Goal: Task Accomplishment & Management: Use online tool/utility

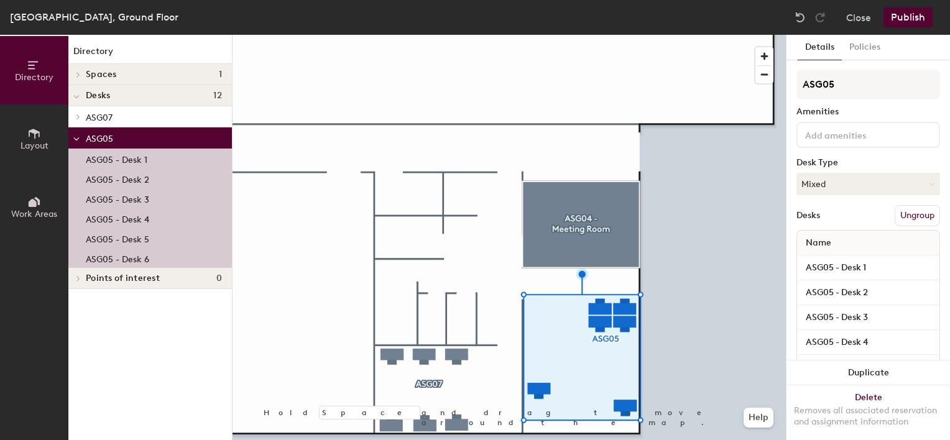
click at [907, 214] on button "Ungroup" at bounding box center [917, 215] width 45 height 21
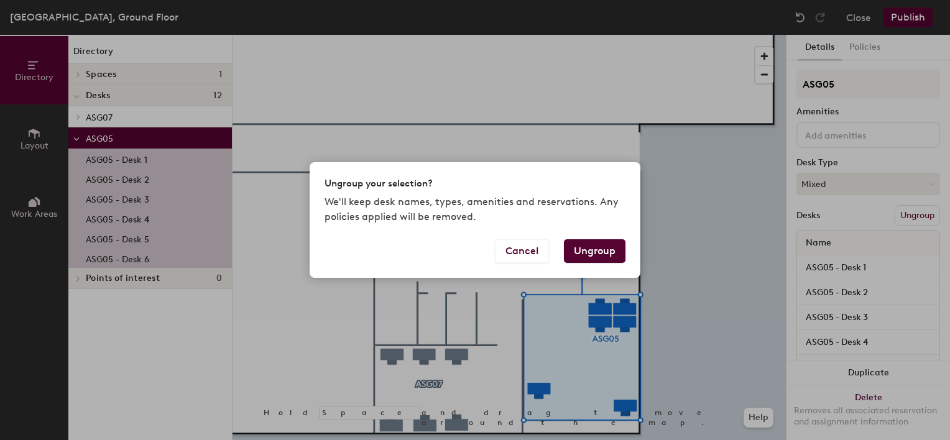
click at [593, 248] on button "Ungroup" at bounding box center [595, 251] width 62 height 24
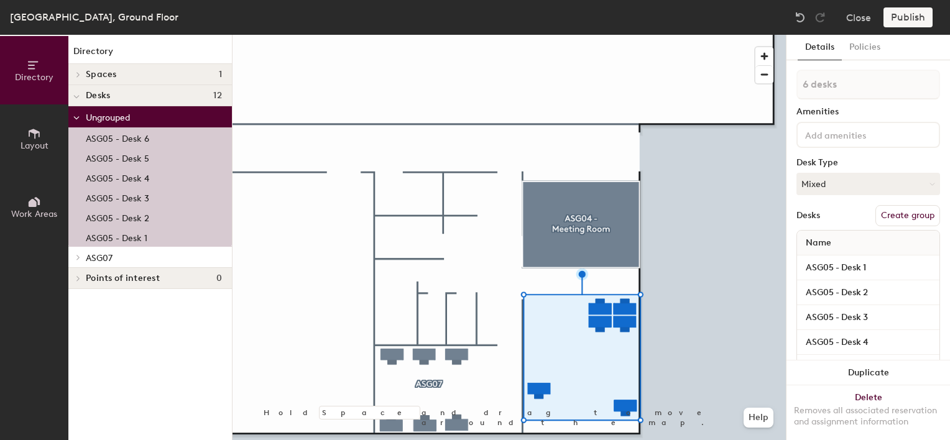
type input "1 desk"
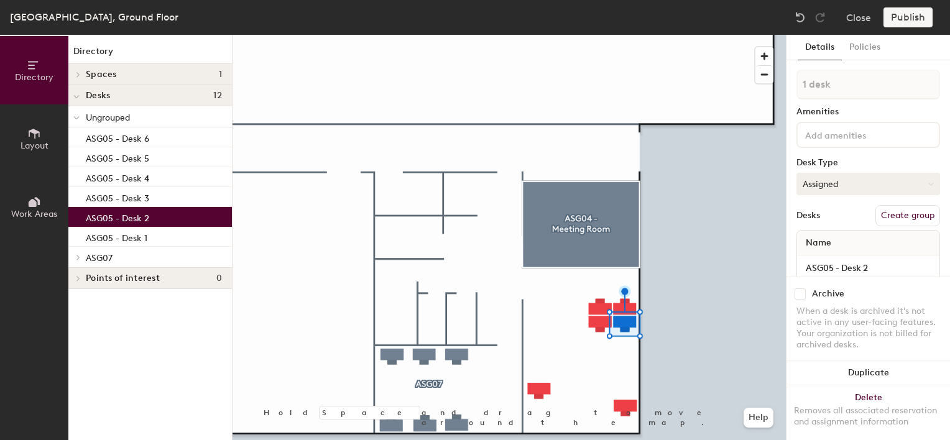
click at [601, 35] on div at bounding box center [509, 35] width 553 height 0
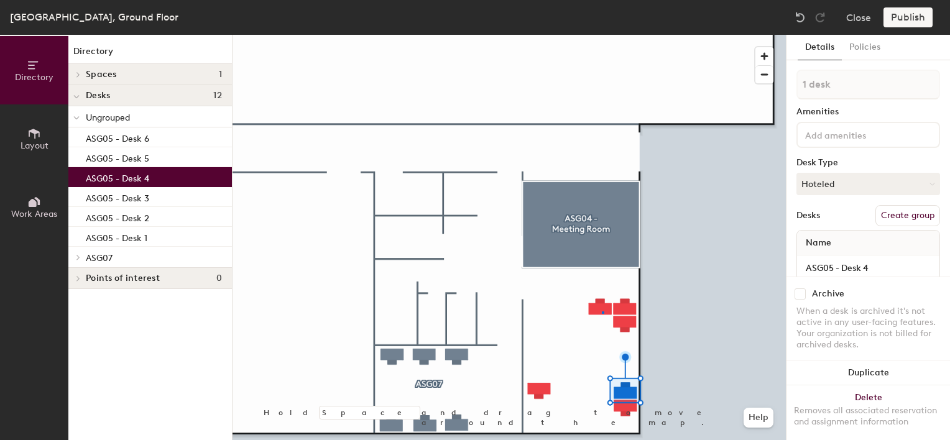
click at [601, 35] on div at bounding box center [509, 35] width 553 height 0
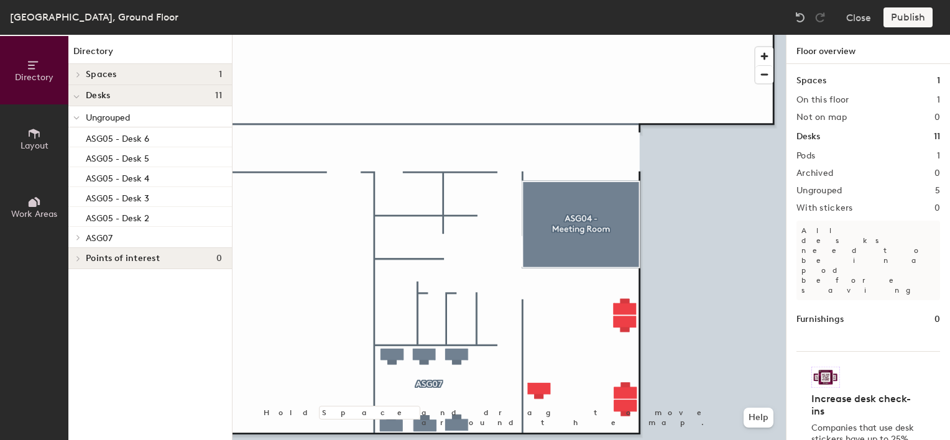
click at [626, 35] on div at bounding box center [509, 35] width 553 height 0
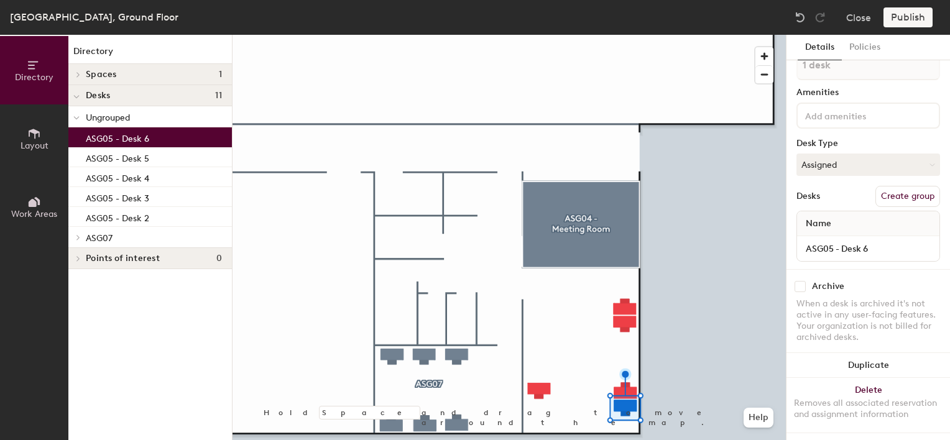
scroll to position [31, 0]
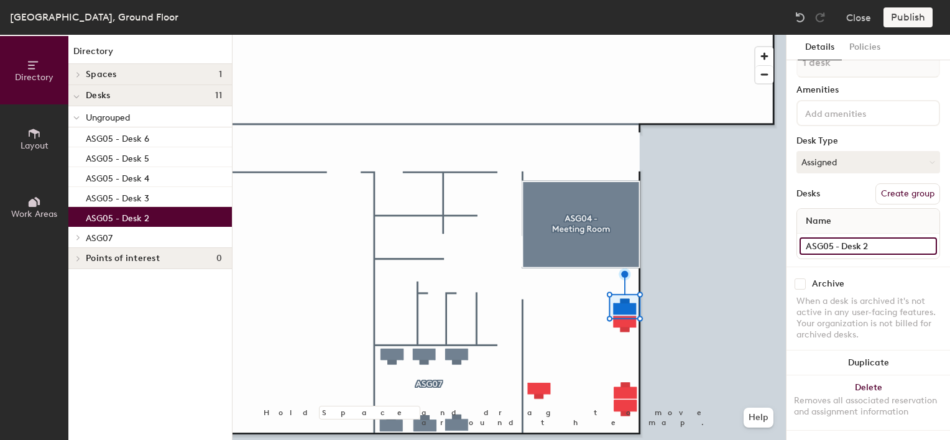
click at [877, 238] on input "ASG05 - Desk 2" at bounding box center [868, 246] width 137 height 17
type input "ASG05 - Desk 1"
click at [619, 35] on div at bounding box center [509, 35] width 553 height 0
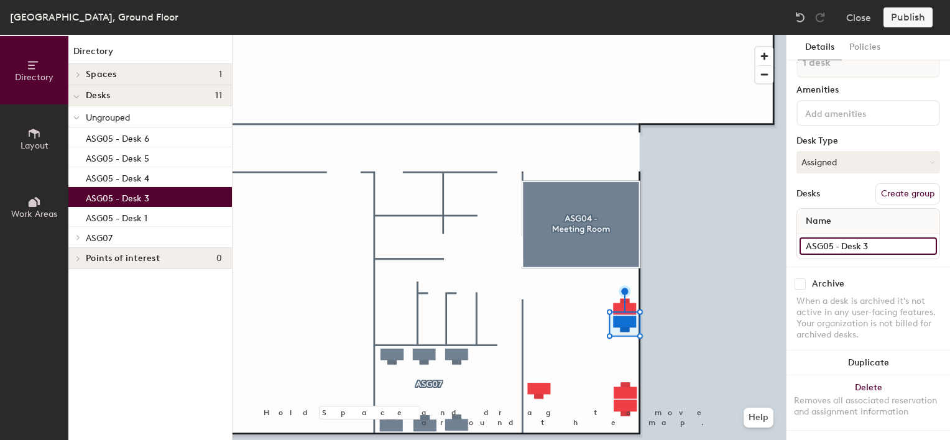
click at [881, 238] on input "ASG05 - Desk 3" at bounding box center [868, 246] width 137 height 17
type input "ASG05 - Desk 2"
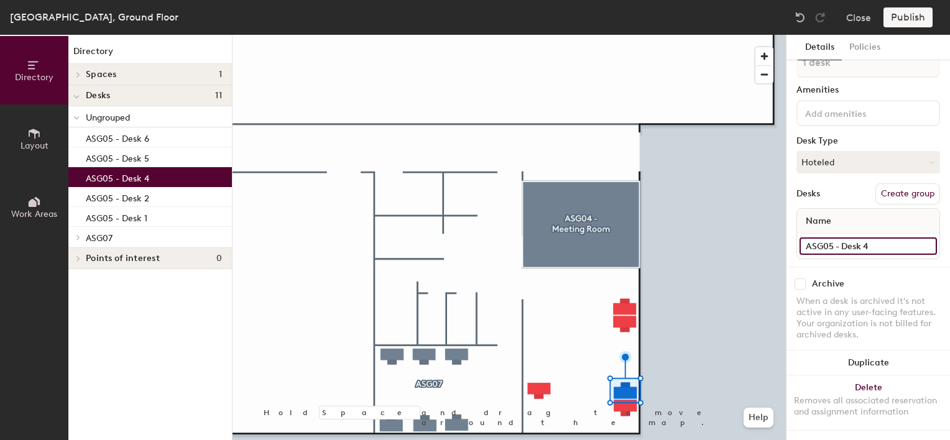
click at [873, 238] on input "ASG05 - Desk 4" at bounding box center [868, 246] width 137 height 17
type input "ASG05 - Desk 3"
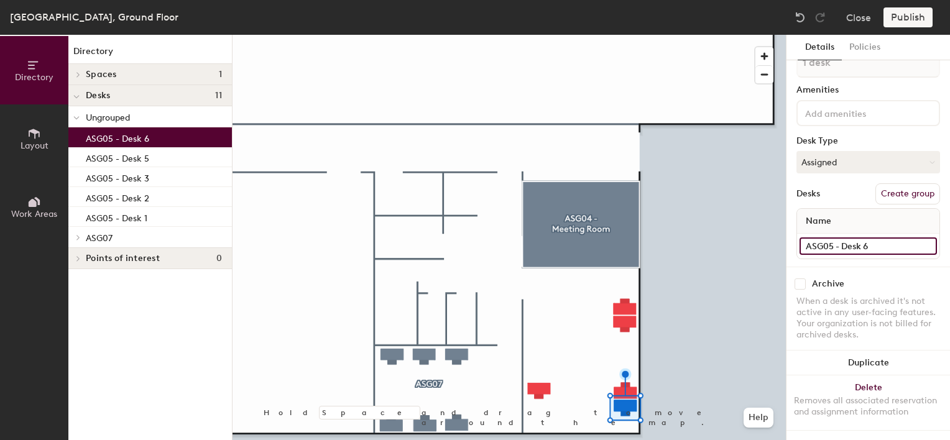
click at [878, 238] on input "ASG05 - Desk 6" at bounding box center [868, 246] width 137 height 17
type input "ASG05 - Desk 4"
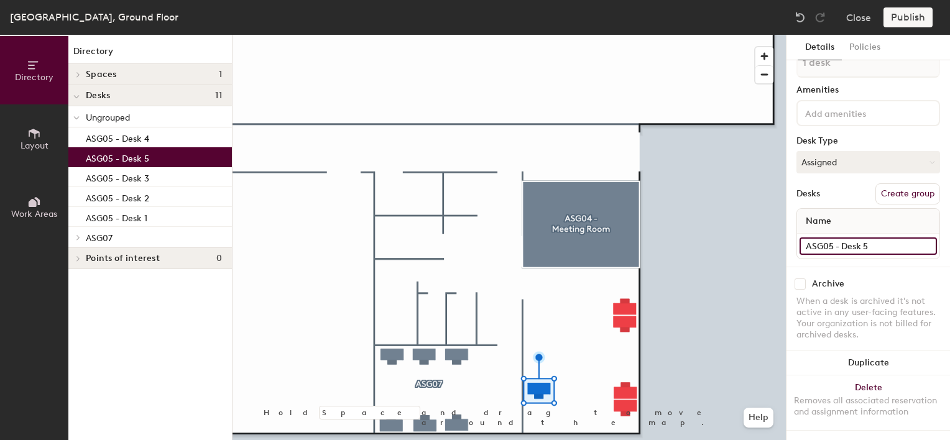
click at [881, 239] on input "ASG05 - Desk 5" at bounding box center [868, 246] width 137 height 17
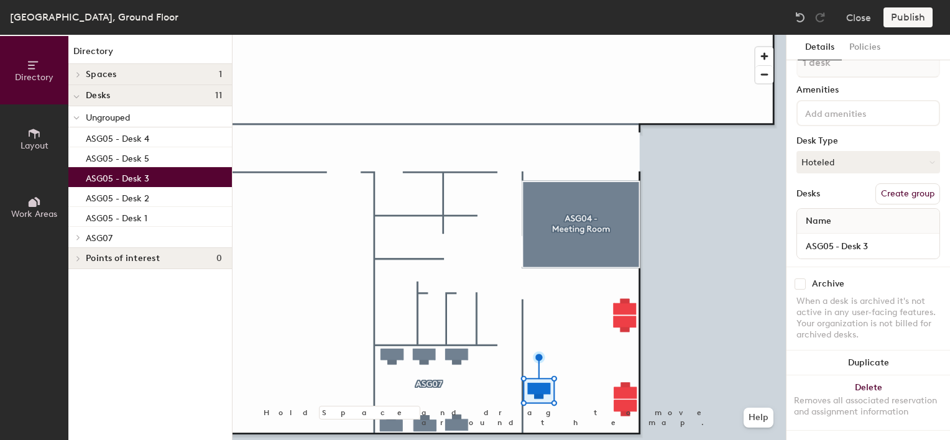
click at [625, 35] on div at bounding box center [509, 35] width 553 height 0
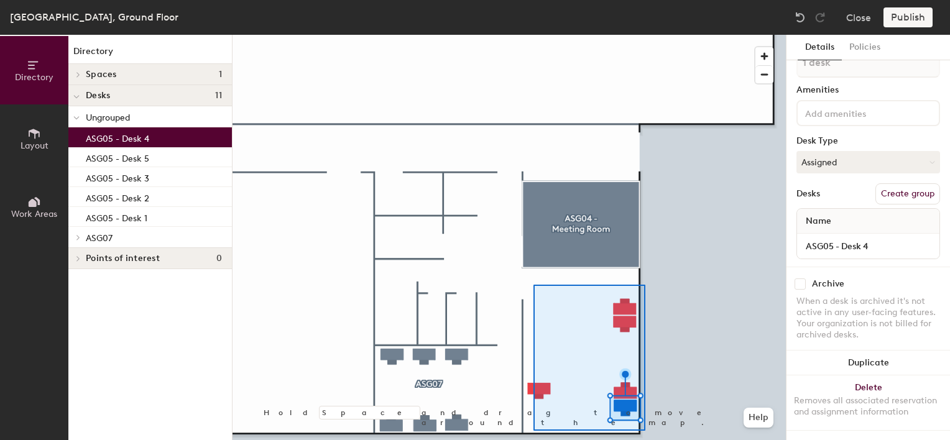
type input "5 desks"
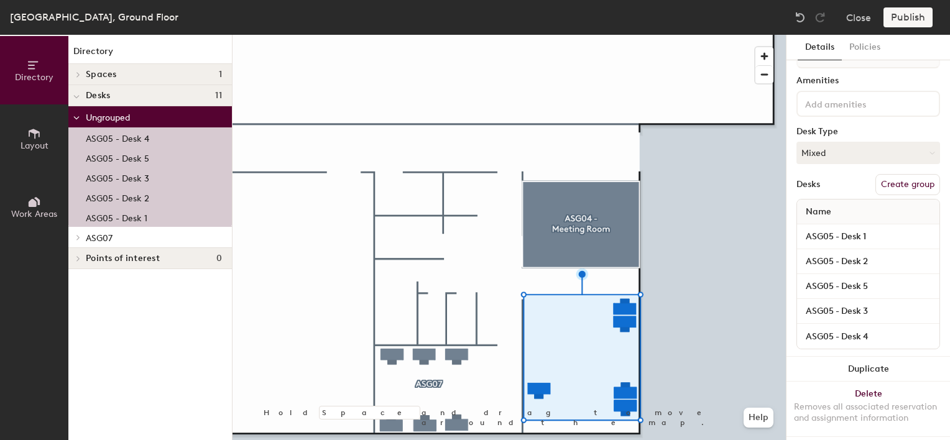
click at [905, 187] on button "Create group" at bounding box center [908, 184] width 65 height 21
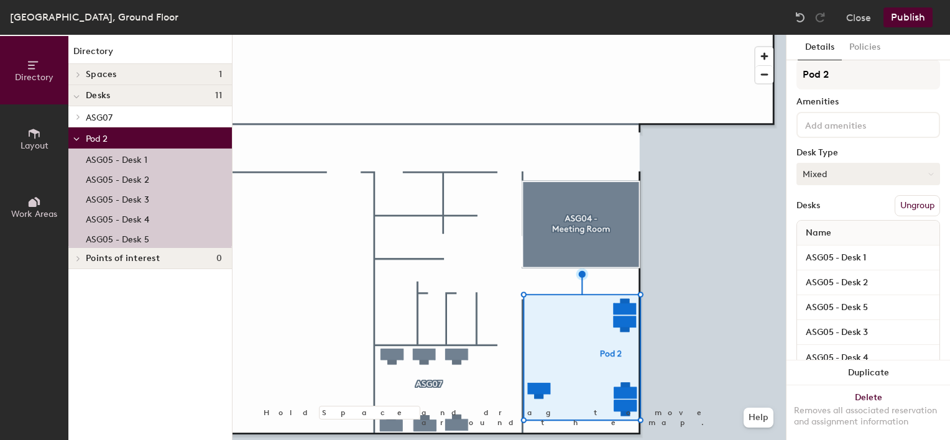
scroll to position [0, 0]
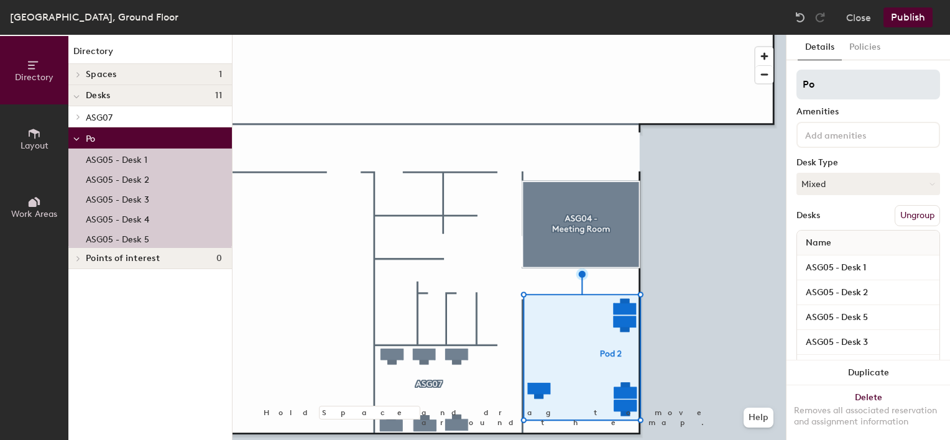
type input "P"
type input "ASG05"
click at [912, 25] on button "Publish" at bounding box center [908, 17] width 49 height 20
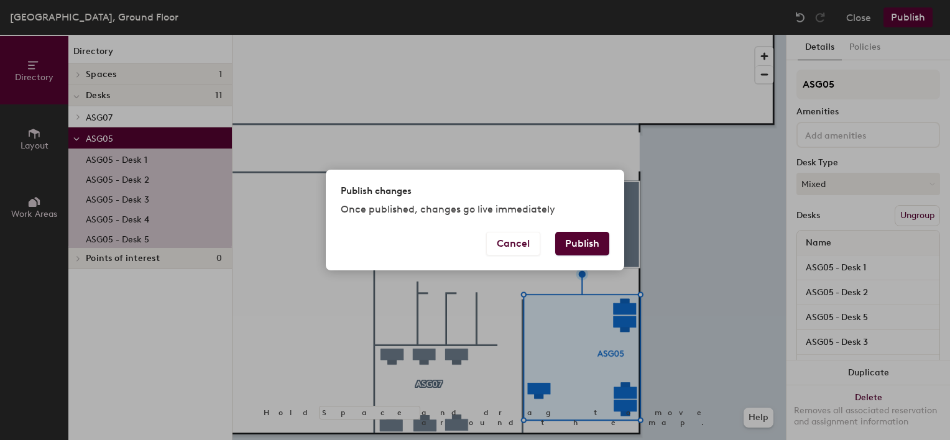
click at [591, 244] on button "Publish" at bounding box center [582, 244] width 54 height 24
